Goal: Task Accomplishment & Management: Use online tool/utility

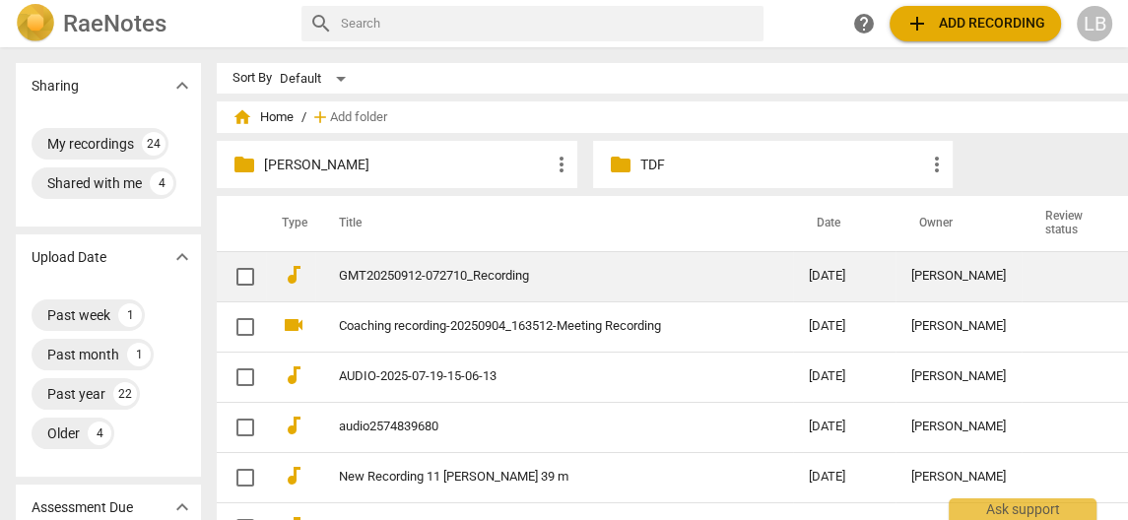
click at [398, 275] on link "GMT20250912-072710_Recording" at bounding box center [538, 276] width 399 height 15
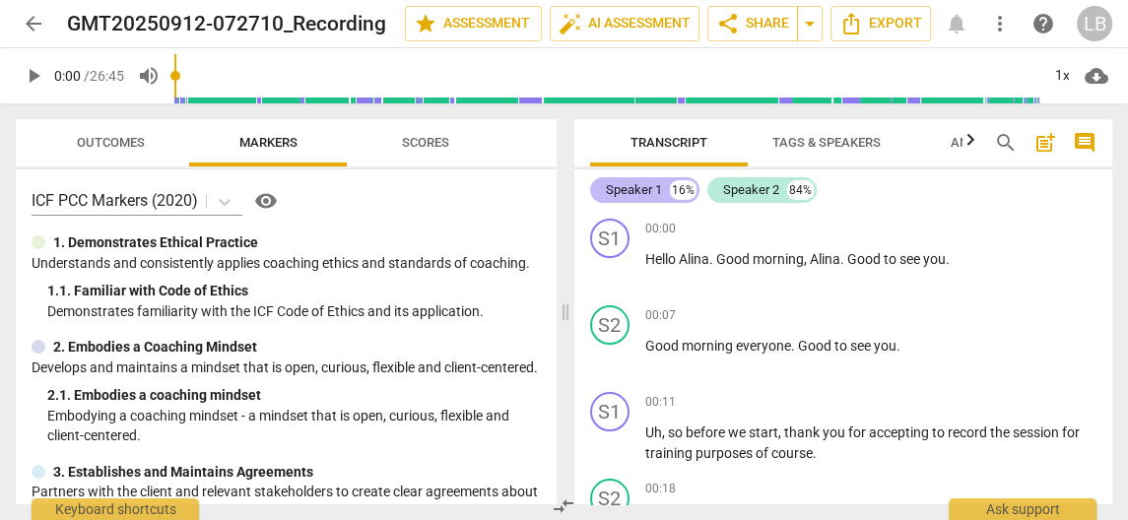
click at [636, 194] on div "Speaker 1" at bounding box center [634, 190] width 56 height 20
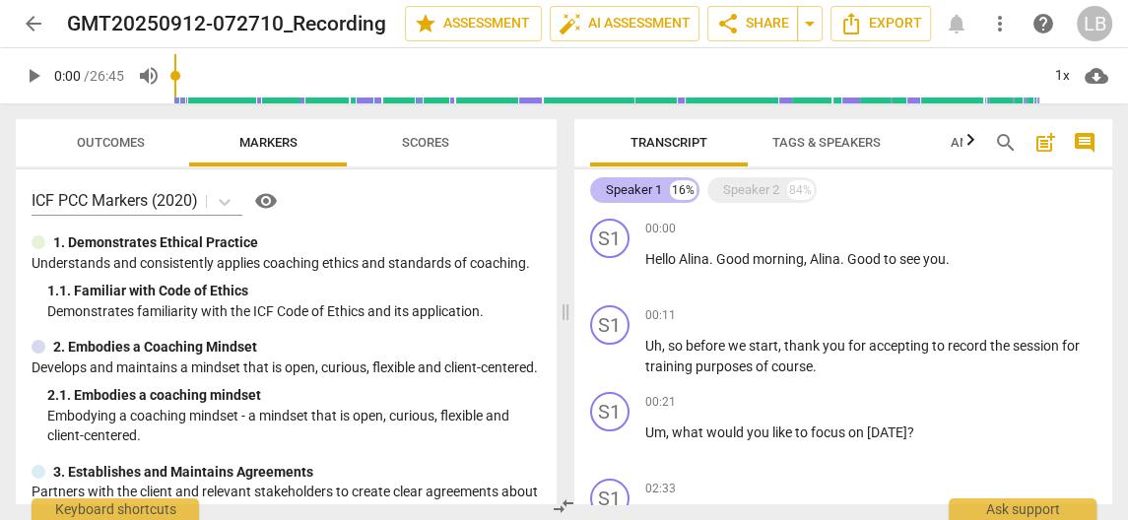
click at [636, 194] on div "Speaker 1" at bounding box center [634, 190] width 56 height 20
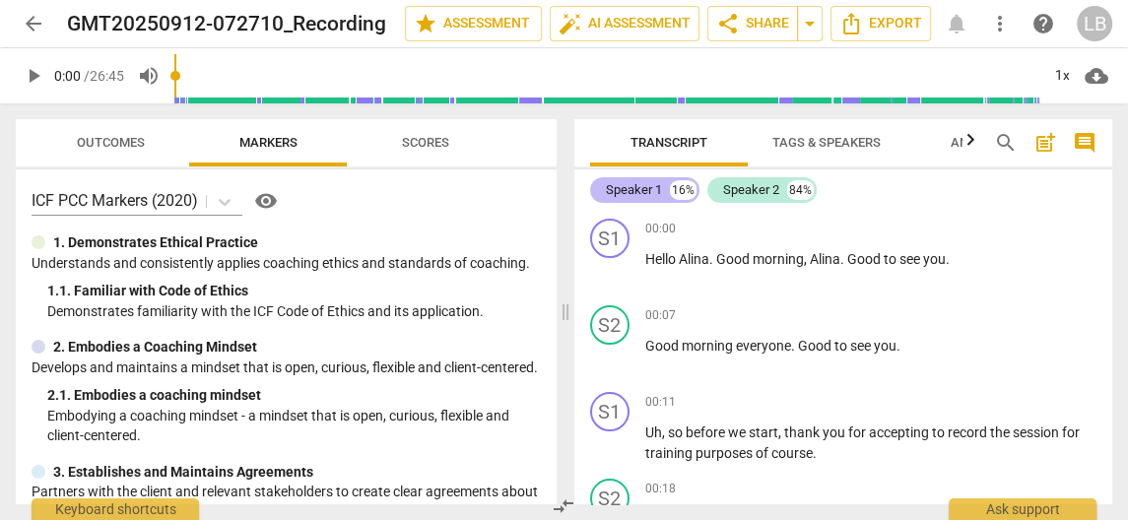
click at [636, 194] on div "Speaker 1" at bounding box center [634, 190] width 56 height 20
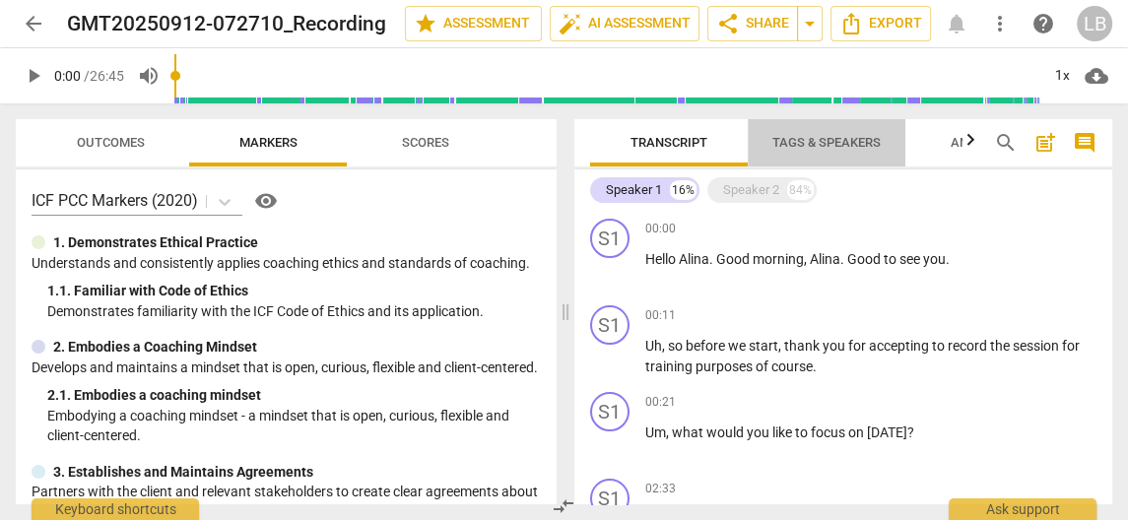
click at [858, 136] on span "Tags & Speakers" at bounding box center [826, 142] width 108 height 15
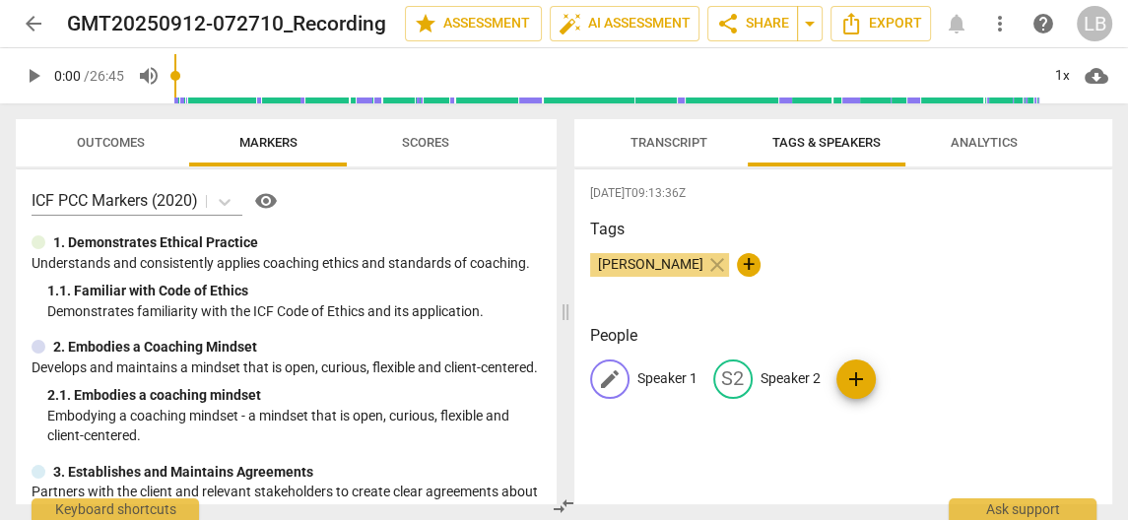
click at [655, 370] on p "Speaker 1" at bounding box center [667, 378] width 60 height 21
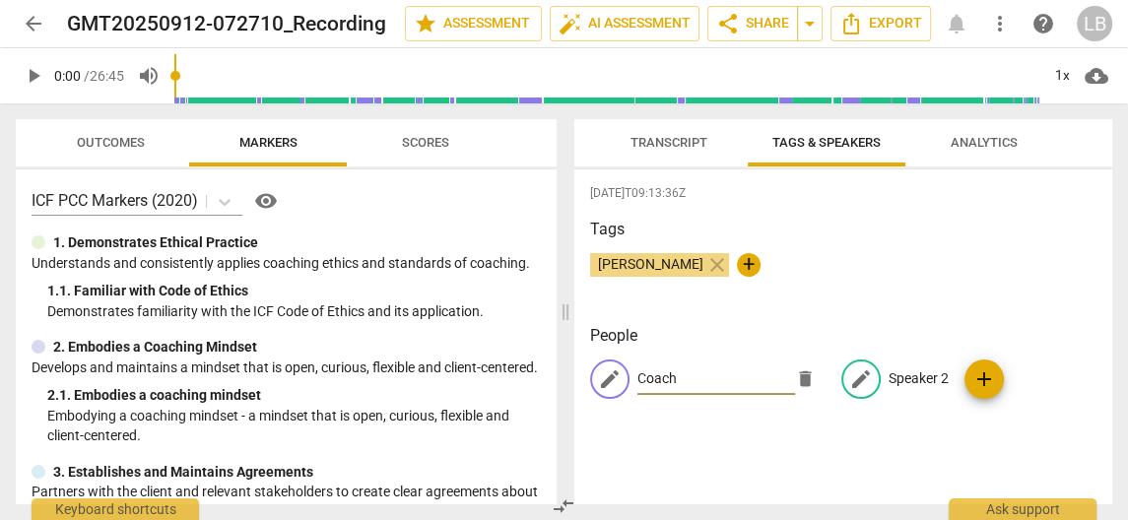
type input "Coach"
click at [895, 378] on p "Speaker 2" at bounding box center [919, 378] width 60 height 21
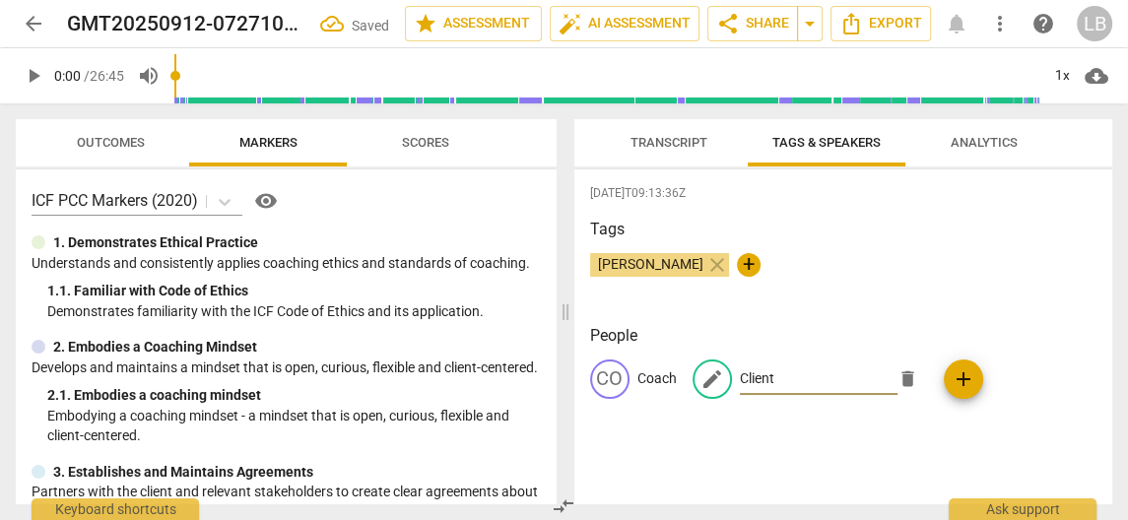
type input "Client"
click at [1082, 290] on div "[PERSON_NAME] close +" at bounding box center [843, 272] width 507 height 39
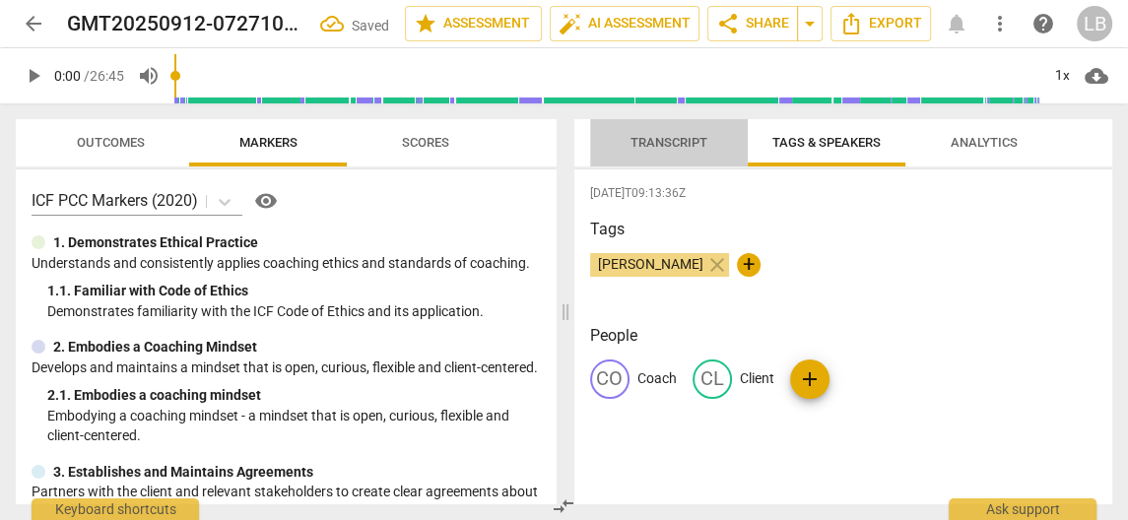
click at [686, 131] on span "Transcript" at bounding box center [669, 143] width 124 height 27
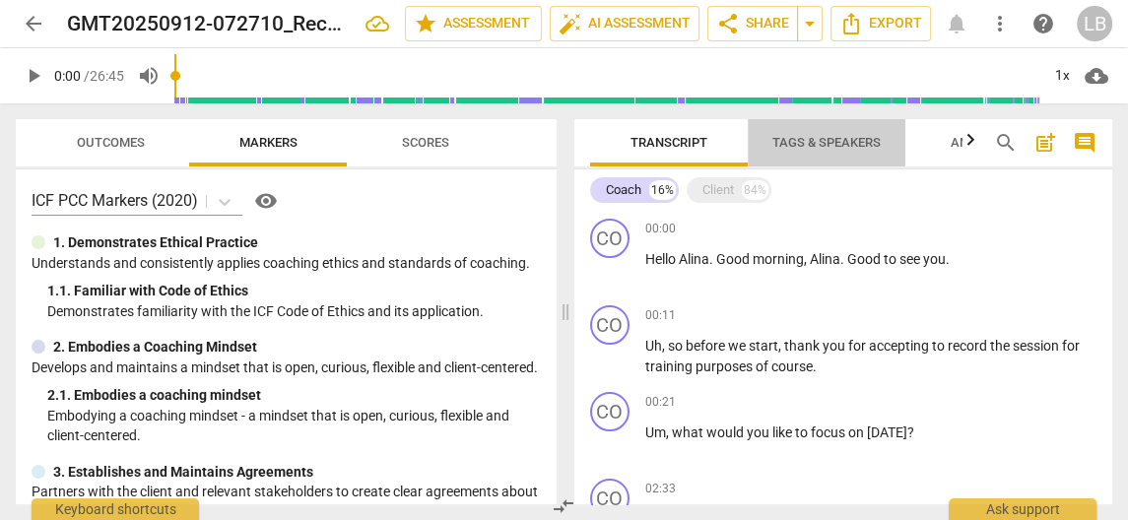
click at [857, 141] on span "Tags & Speakers" at bounding box center [826, 142] width 108 height 15
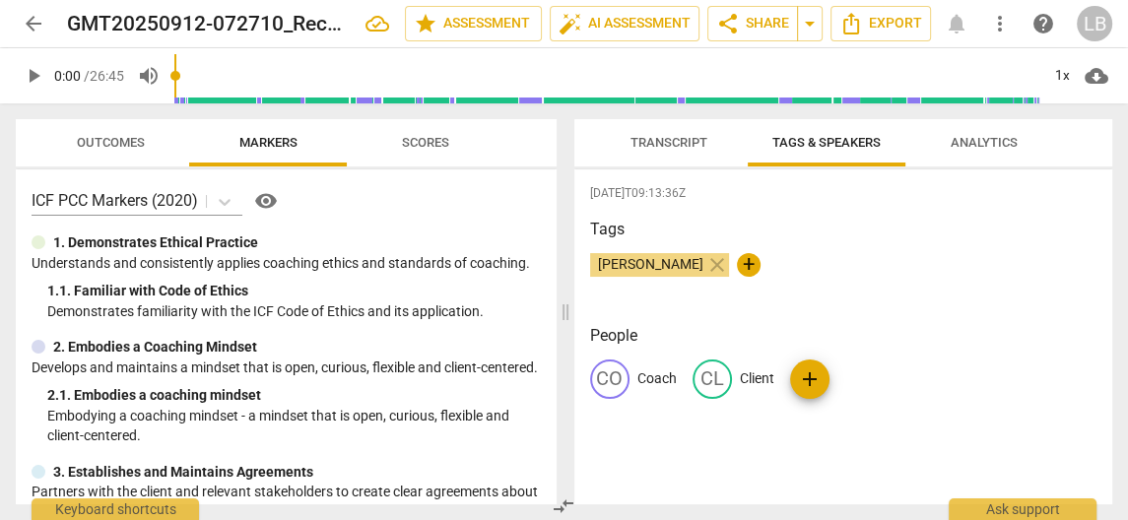
click at [984, 138] on span "Analytics" at bounding box center [984, 142] width 67 height 15
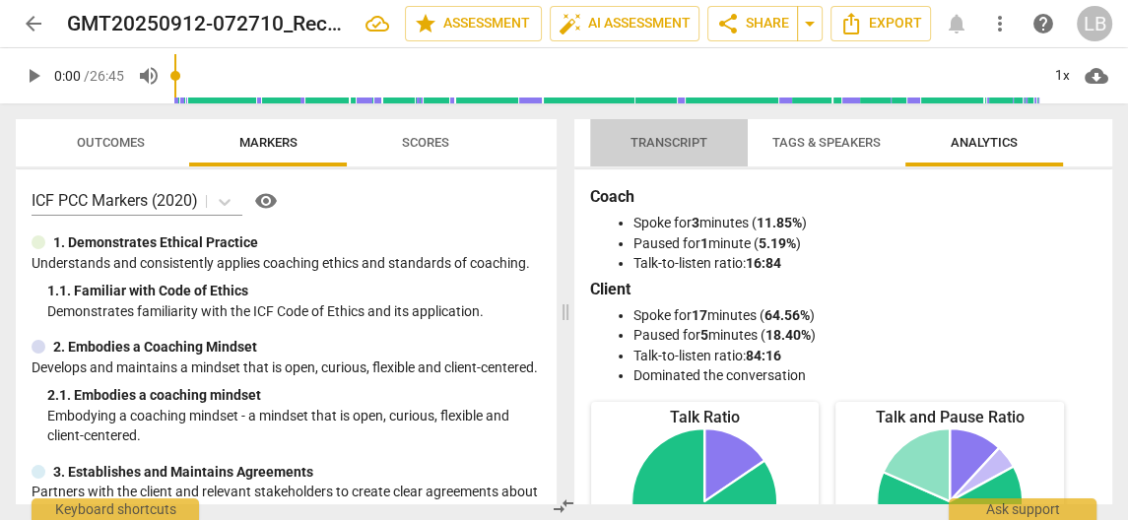
click at [662, 146] on span "Transcript" at bounding box center [668, 142] width 77 height 15
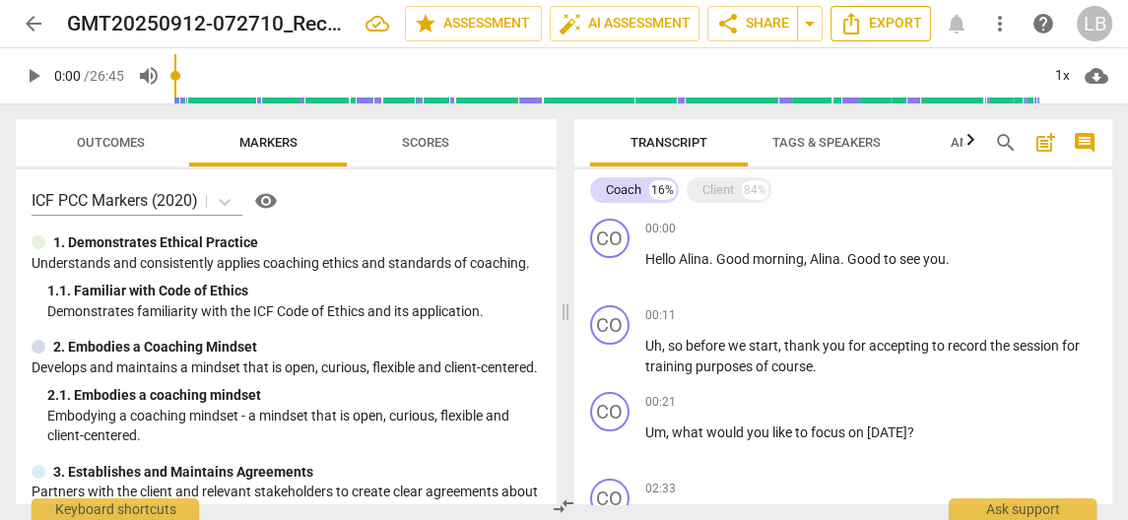
click at [881, 32] on span "Export" at bounding box center [880, 24] width 83 height 24
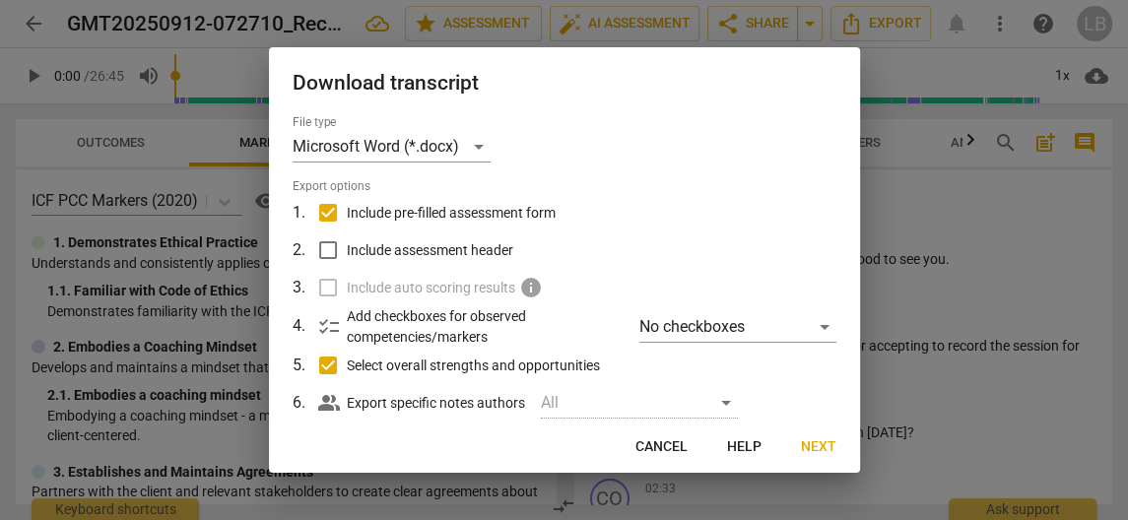
click at [826, 451] on span "Next" at bounding box center [818, 447] width 35 height 20
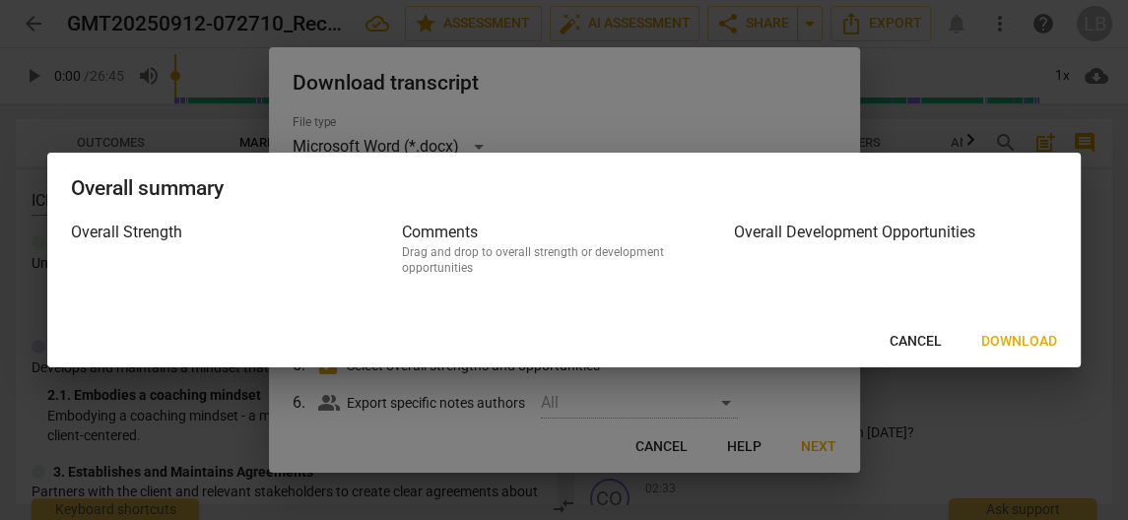
click at [1022, 334] on span "Download" at bounding box center [1019, 342] width 76 height 20
